Goal: Task Accomplishment & Management: Manage account settings

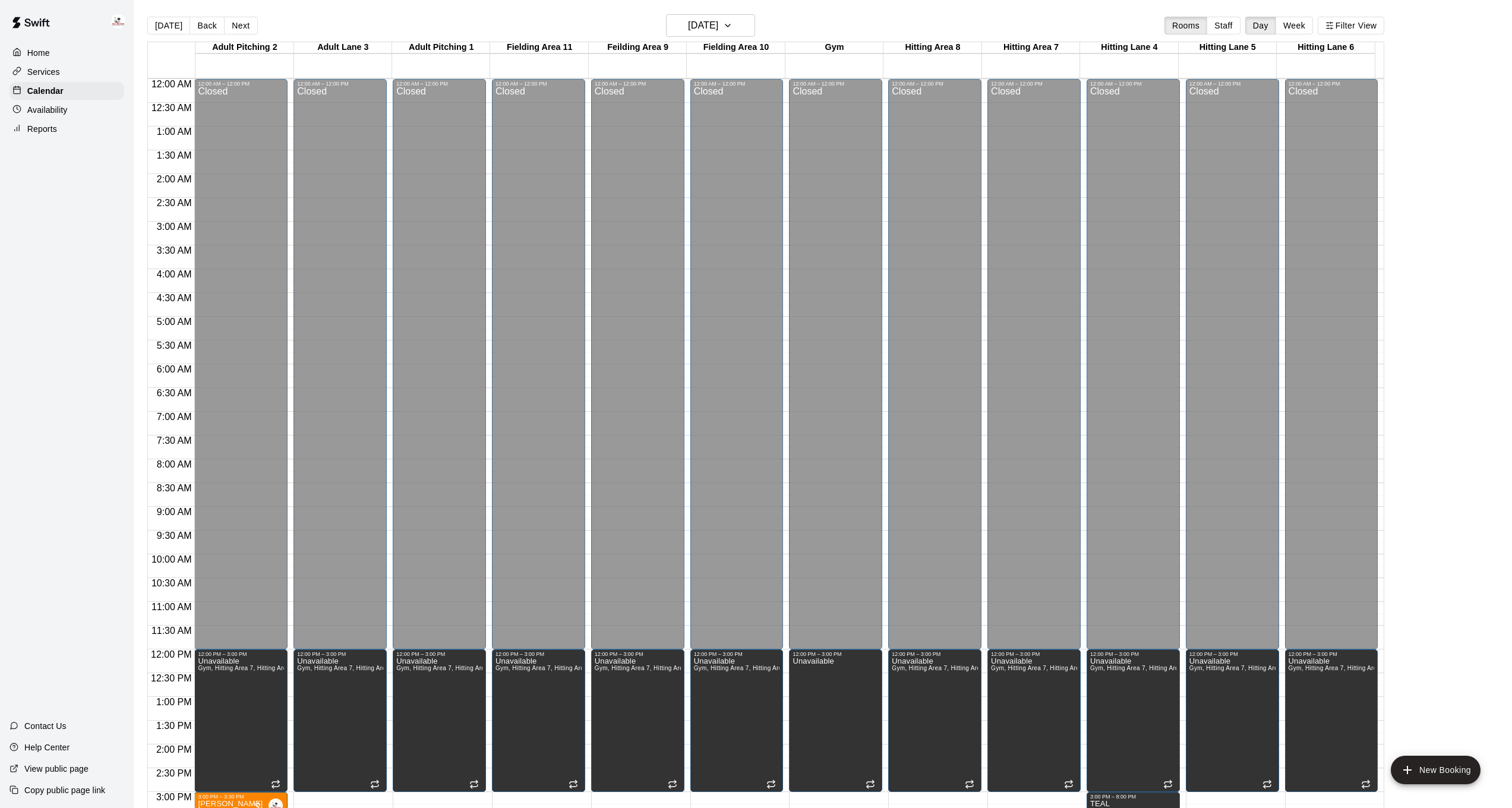
scroll to position [362, 0]
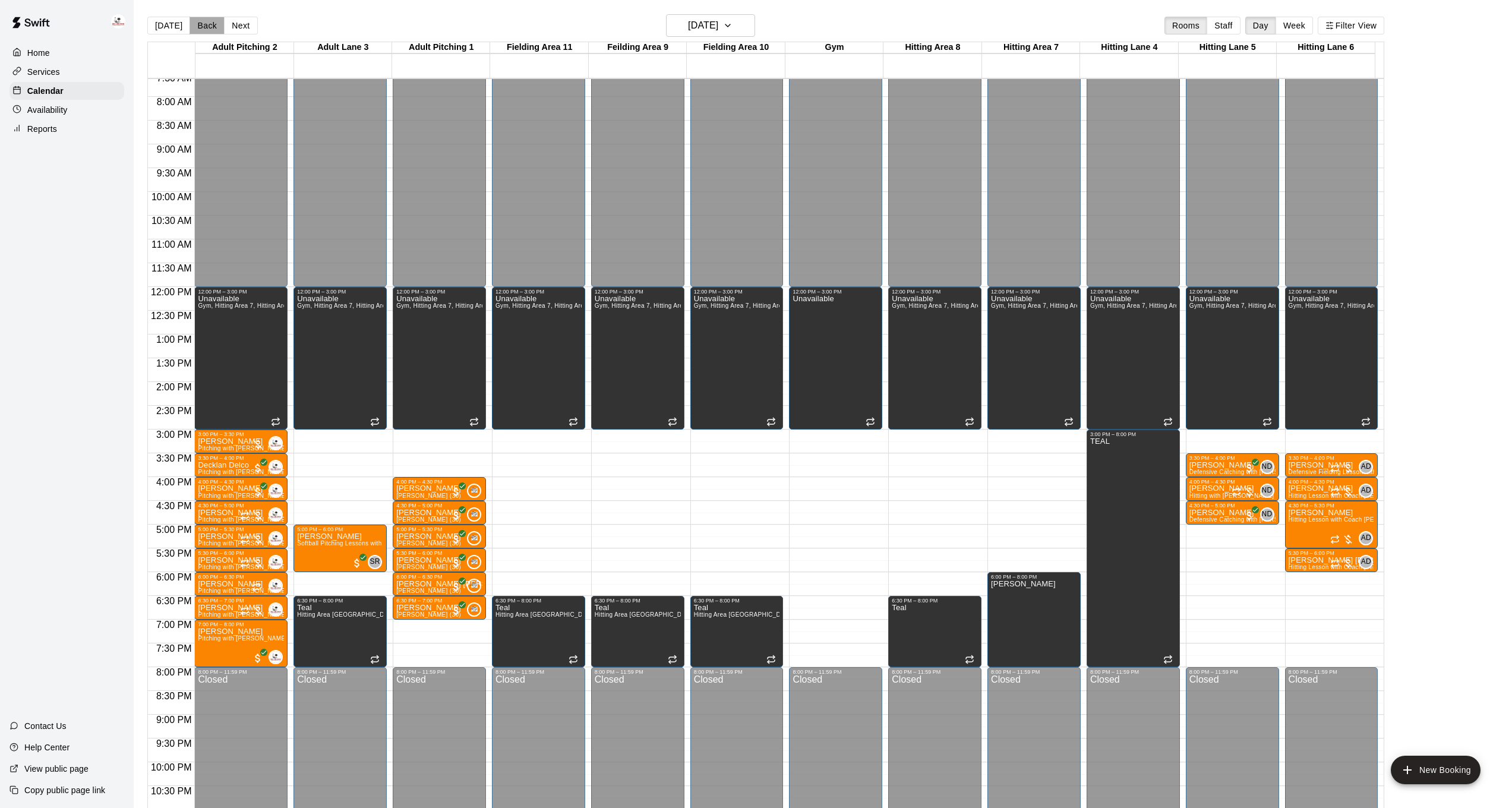
click at [214, 30] on button "Back" at bounding box center [207, 26] width 35 height 18
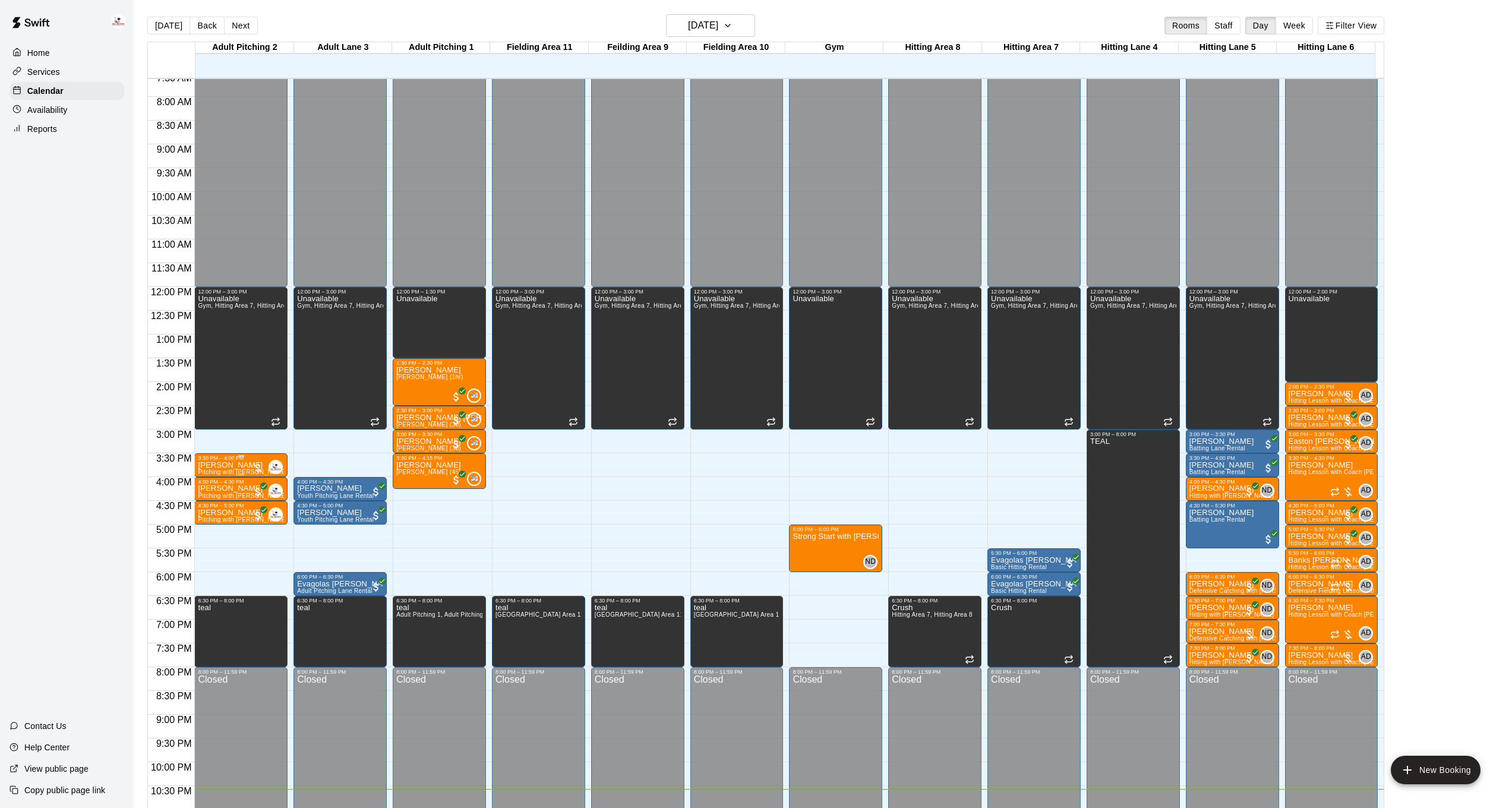
click at [232, 465] on p "[PERSON_NAME]" at bounding box center [241, 465] width 86 height 0
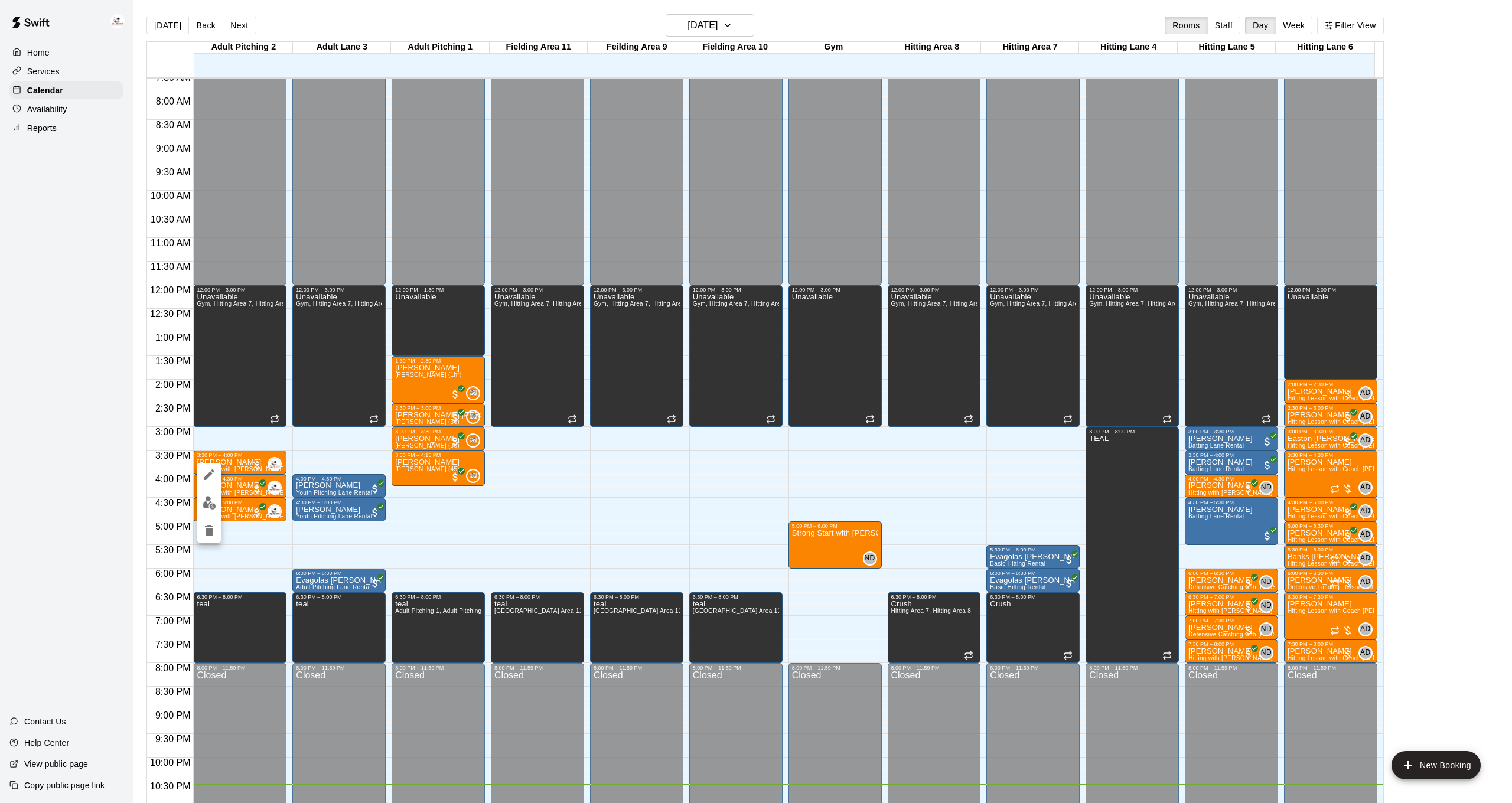
click at [209, 508] on img "edit" at bounding box center [209, 503] width 13 height 13
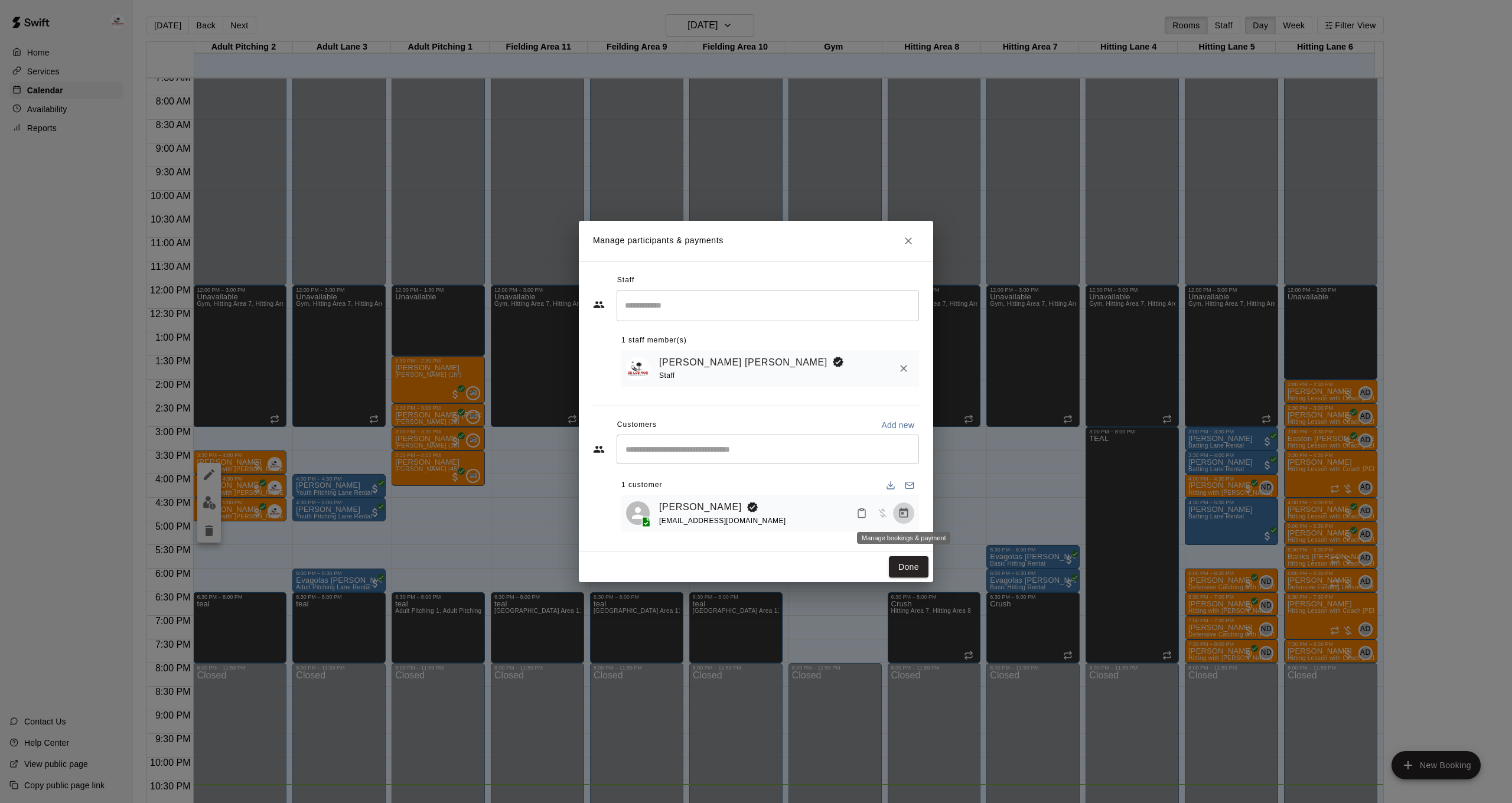
click at [900, 512] on icon "Manage bookings & payment" at bounding box center [904, 513] width 9 height 10
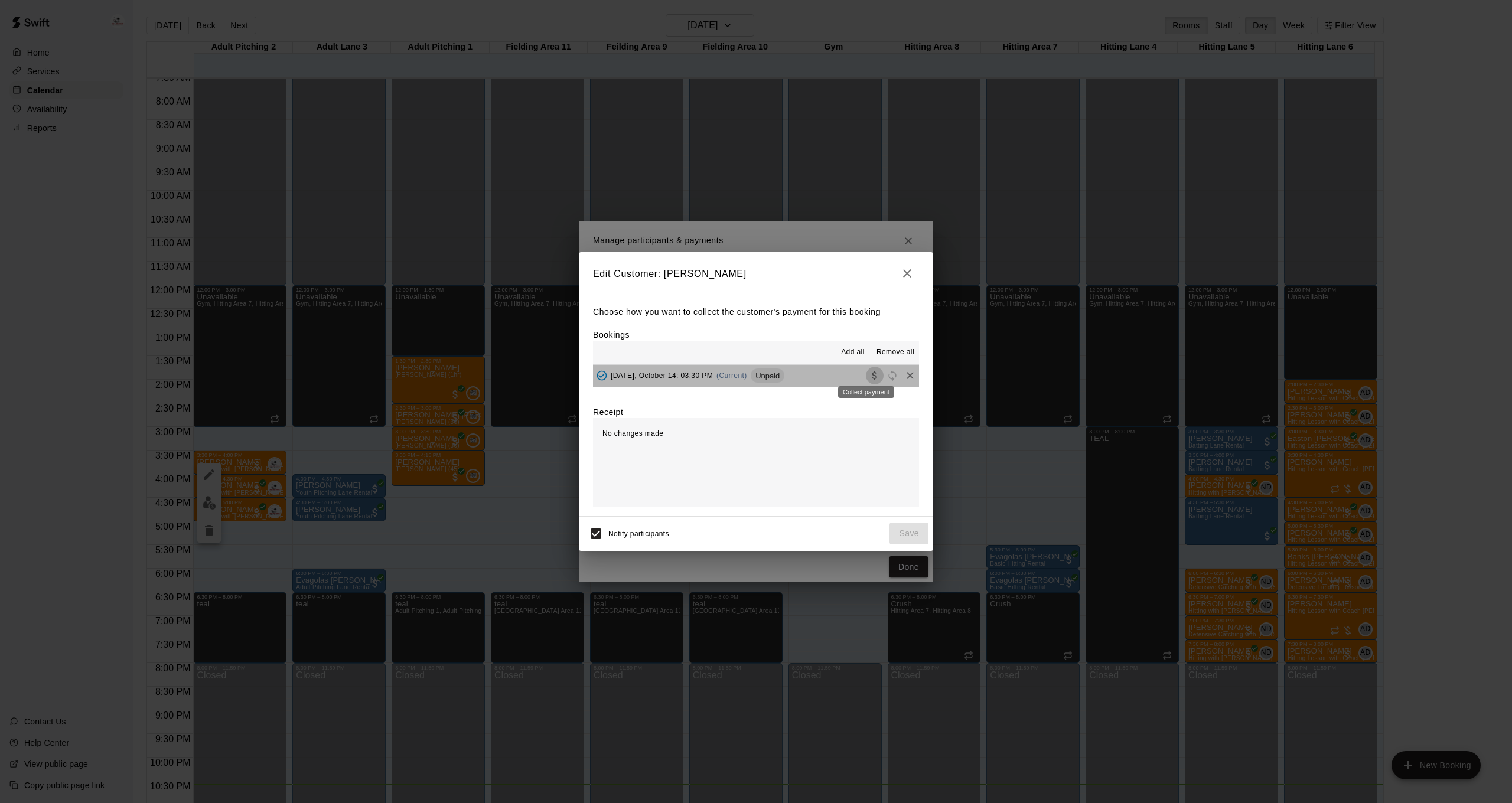
click at [869, 376] on icon "Collect payment" at bounding box center [875, 375] width 12 height 12
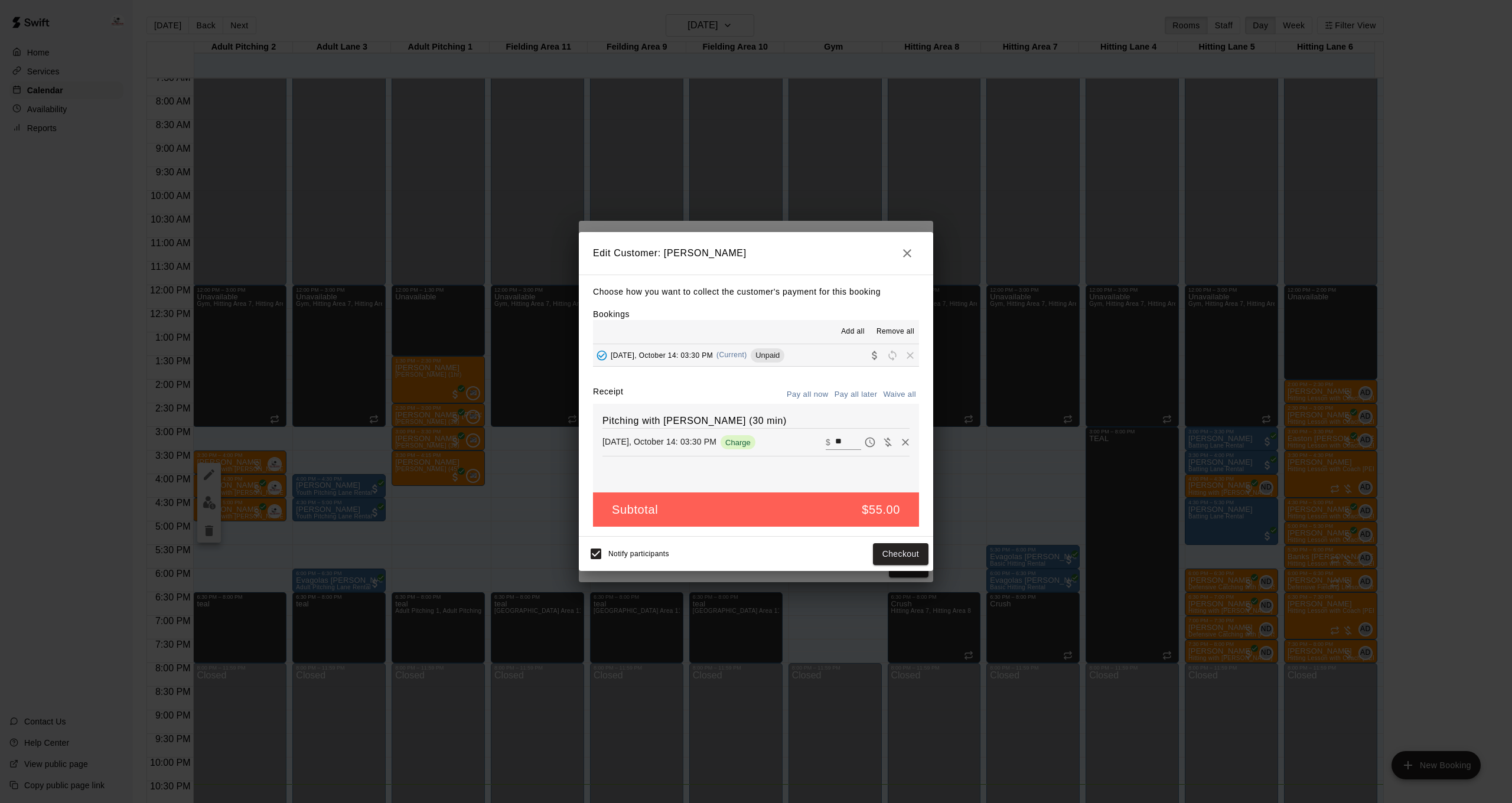
click at [894, 565] on div "Notify participants Checkout" at bounding box center [756, 554] width 345 height 25
click at [894, 561] on button "Checkout" at bounding box center [900, 554] width 56 height 22
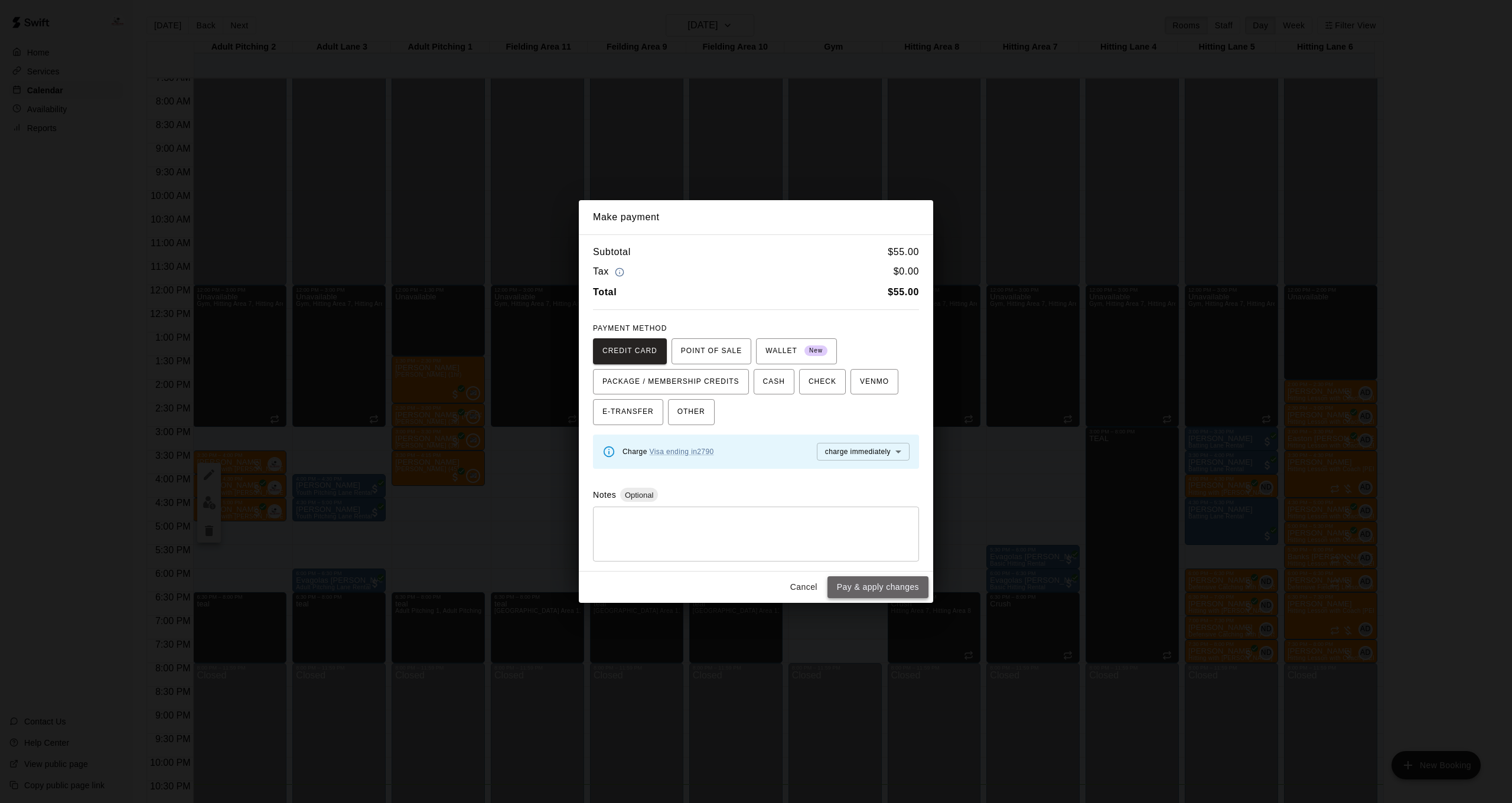
click at [876, 589] on button "Pay & apply changes" at bounding box center [878, 587] width 101 height 22
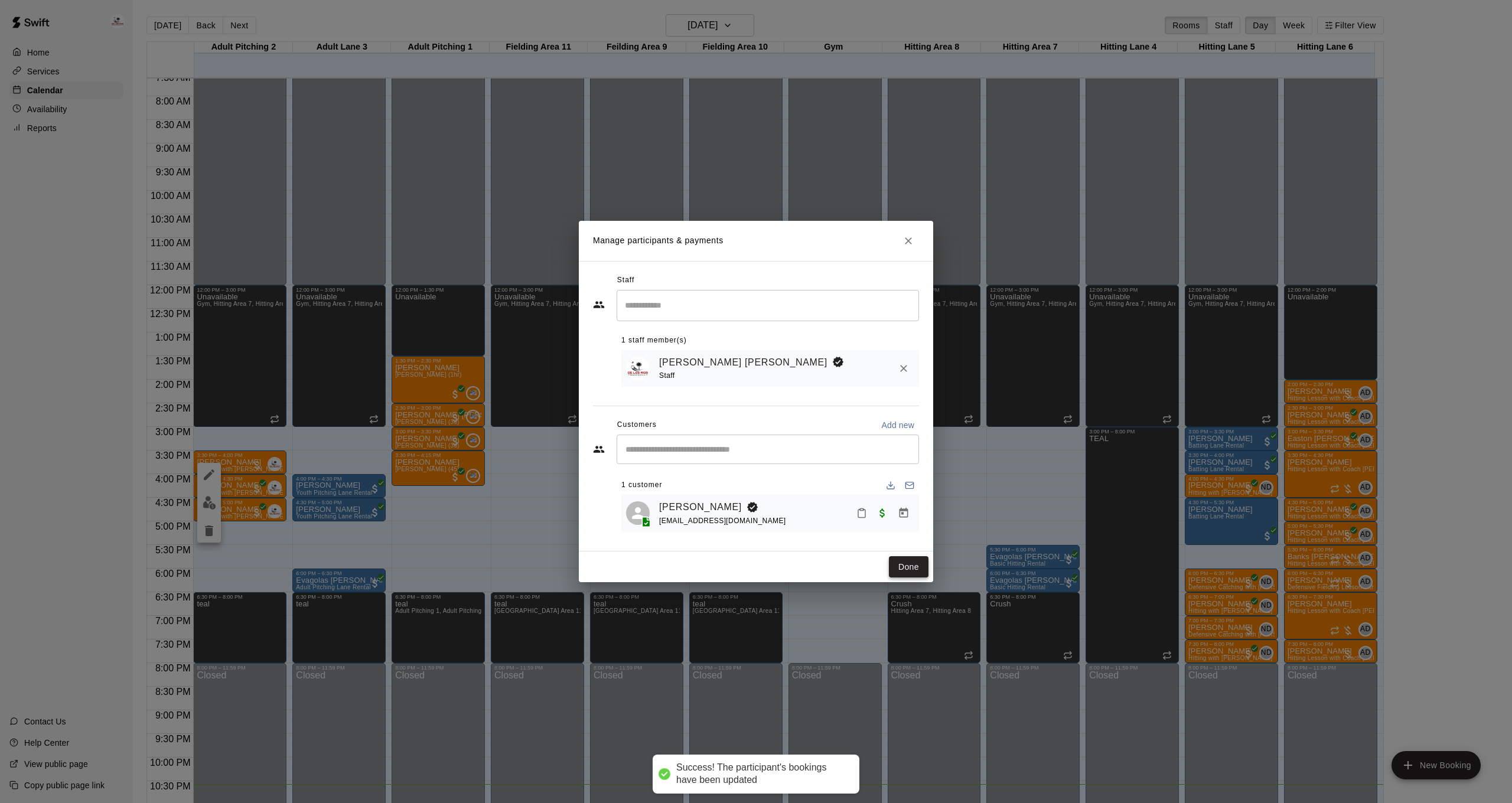
click at [912, 561] on button "Done" at bounding box center [908, 567] width 40 height 22
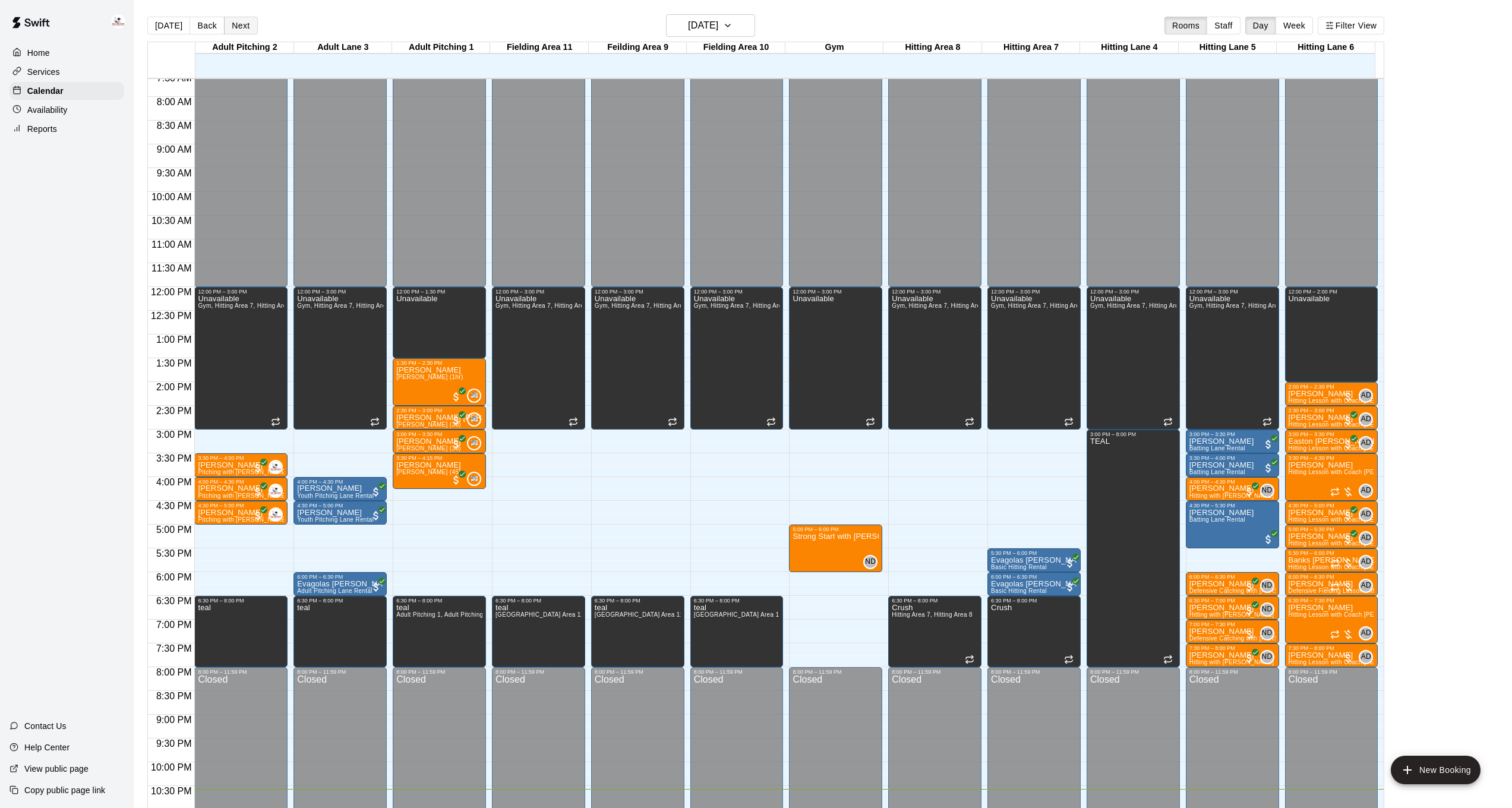
click at [234, 27] on button "Next" at bounding box center [241, 26] width 33 height 18
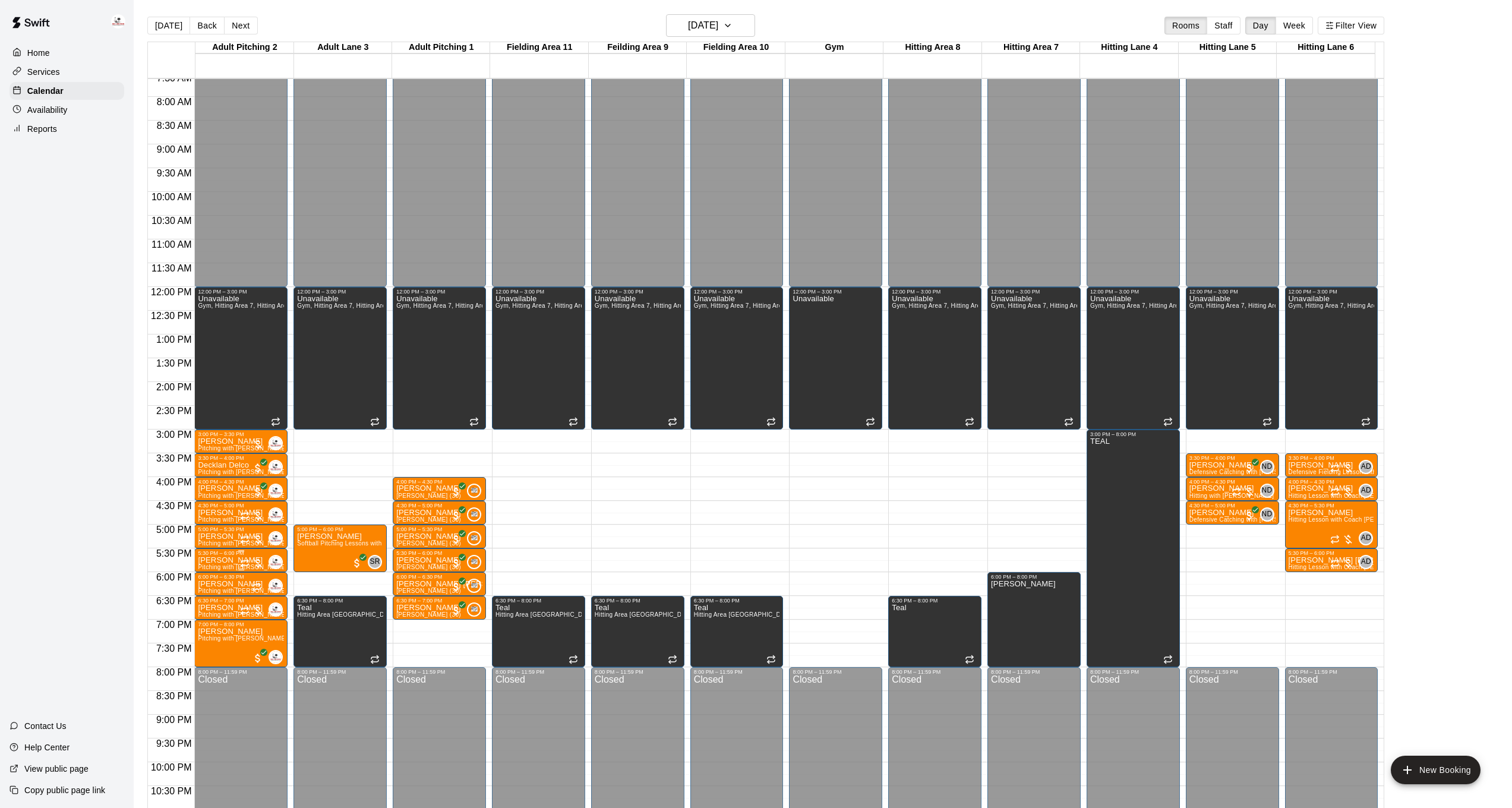
click at [246, 556] on div "0" at bounding box center [261, 562] width 43 height 14
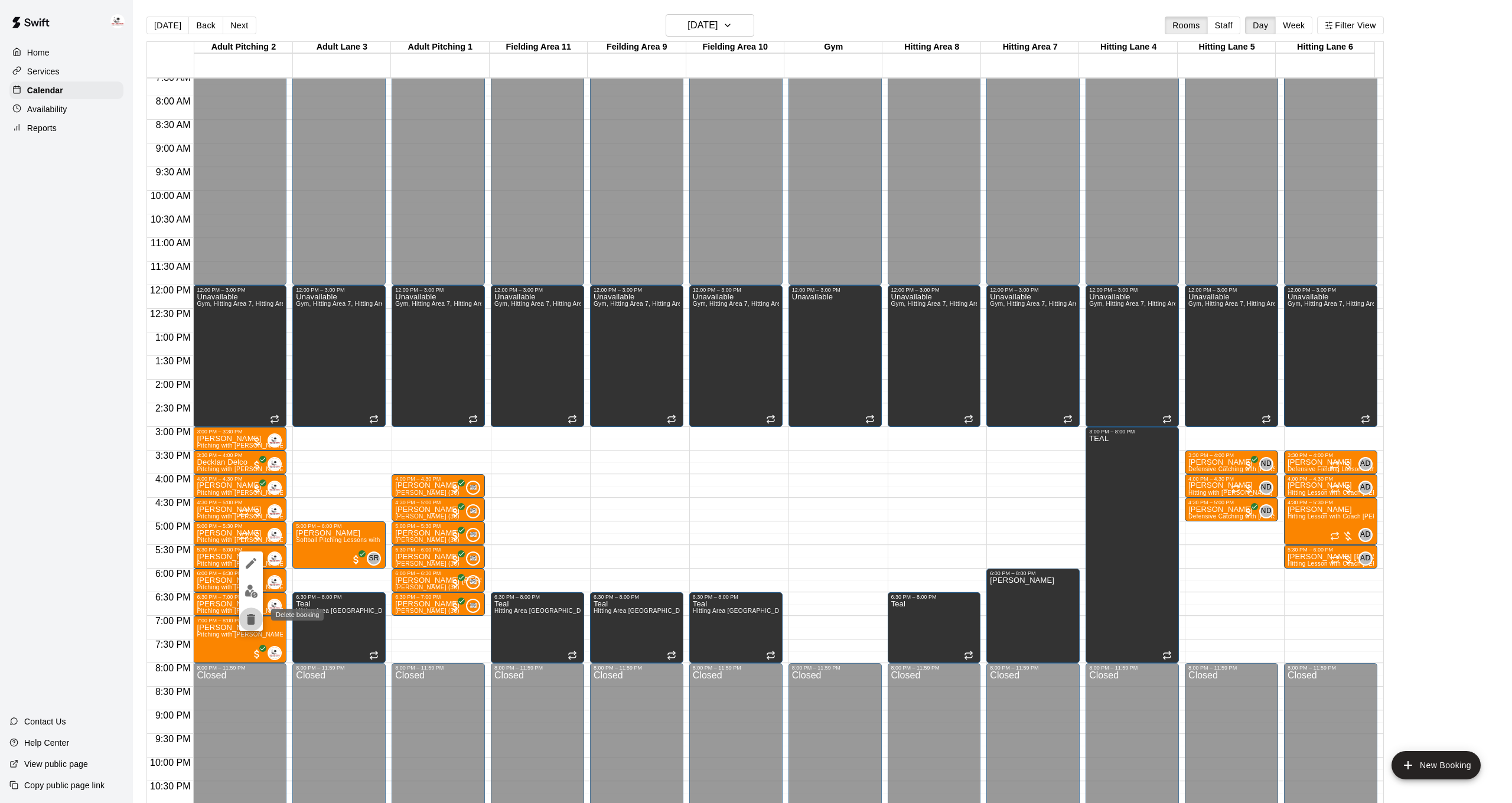
click at [252, 621] on icon "delete" at bounding box center [251, 620] width 8 height 11
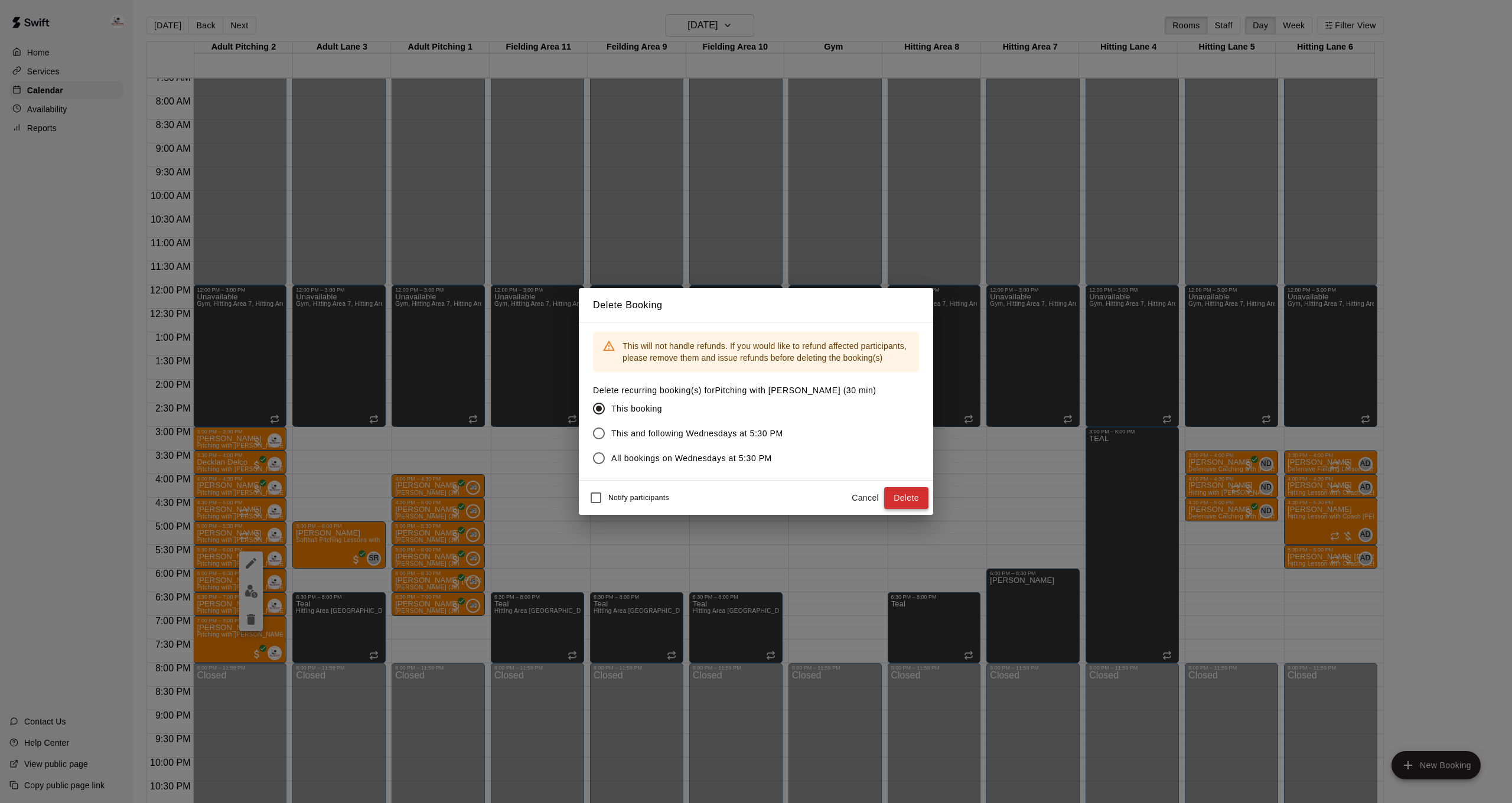
click at [911, 503] on button "Delete" at bounding box center [906, 498] width 44 height 22
